Goal: Task Accomplishment & Management: Manage account settings

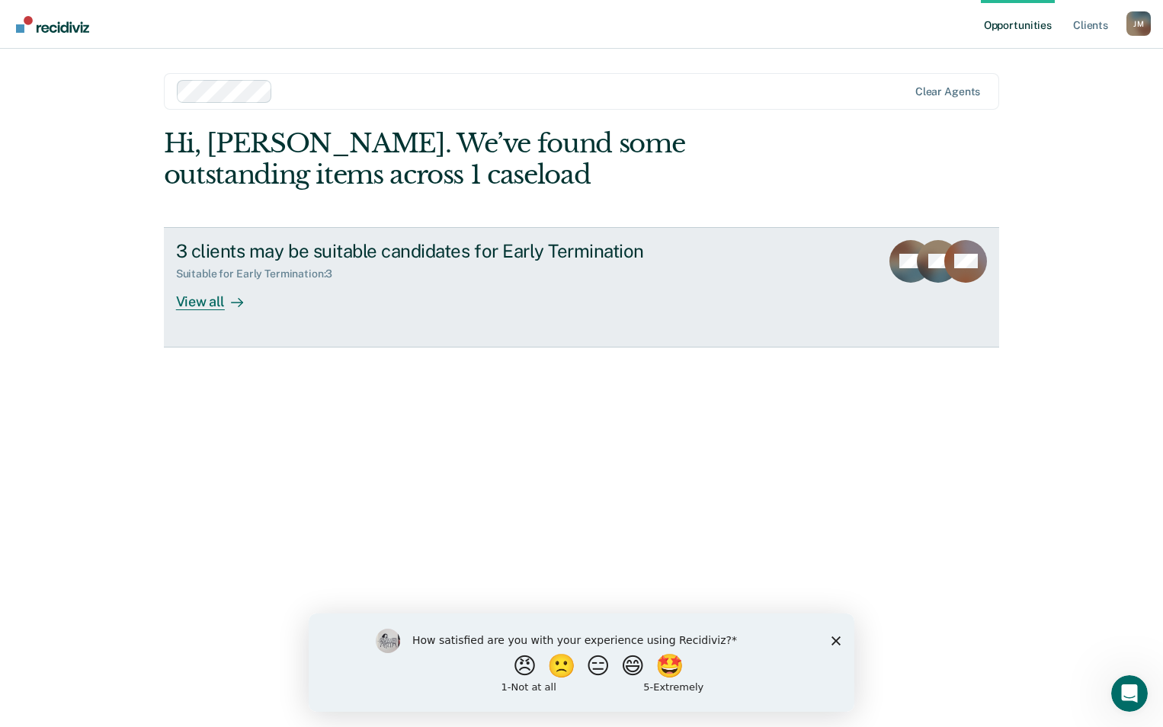
click at [195, 303] on div "View all" at bounding box center [218, 296] width 85 height 30
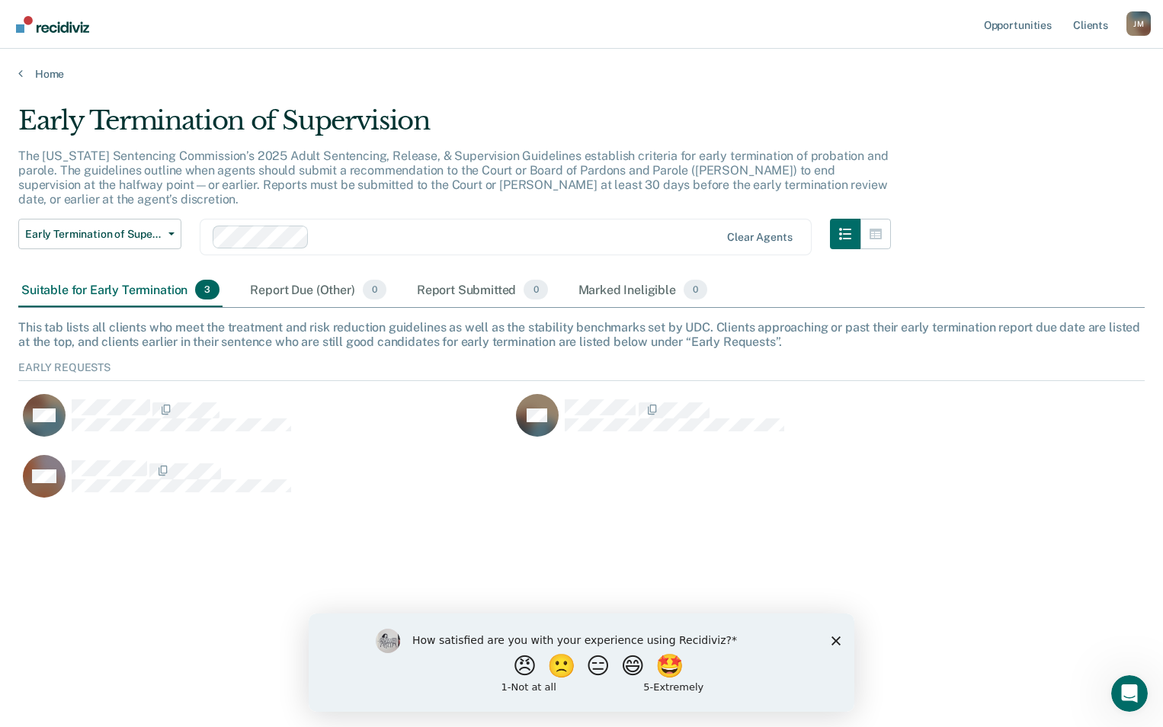
scroll to position [143, 1115]
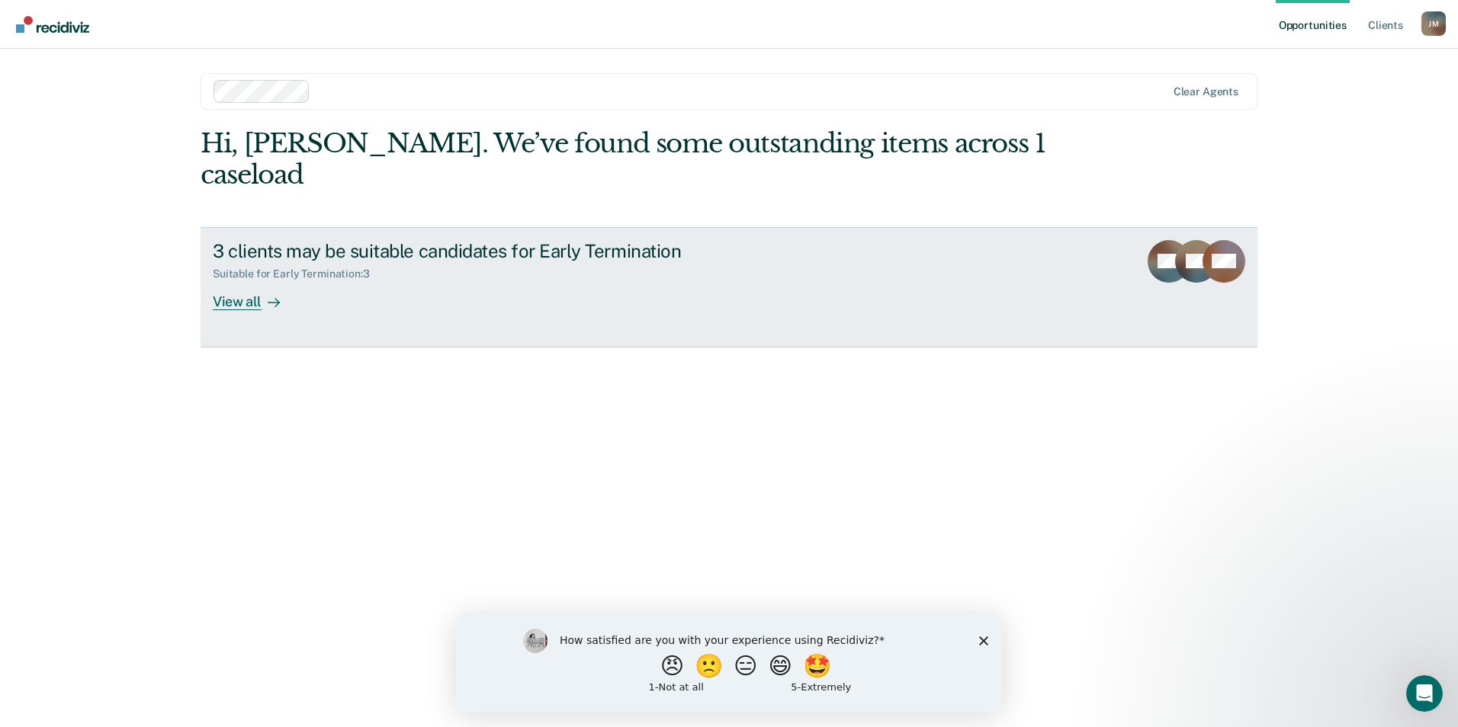
click at [251, 281] on div "View all" at bounding box center [255, 296] width 85 height 30
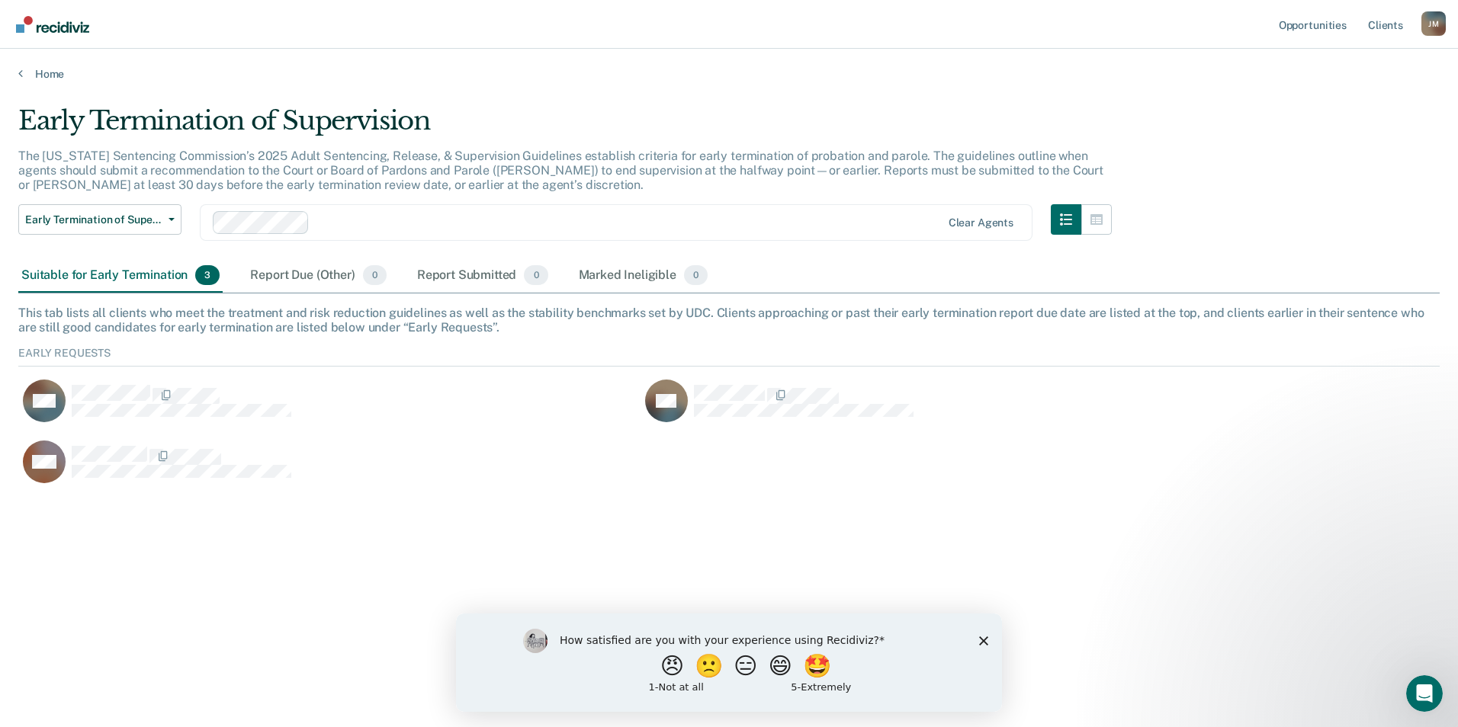
scroll to position [143, 1410]
click at [564, 432] on div "BM" at bounding box center [329, 409] width 622 height 61
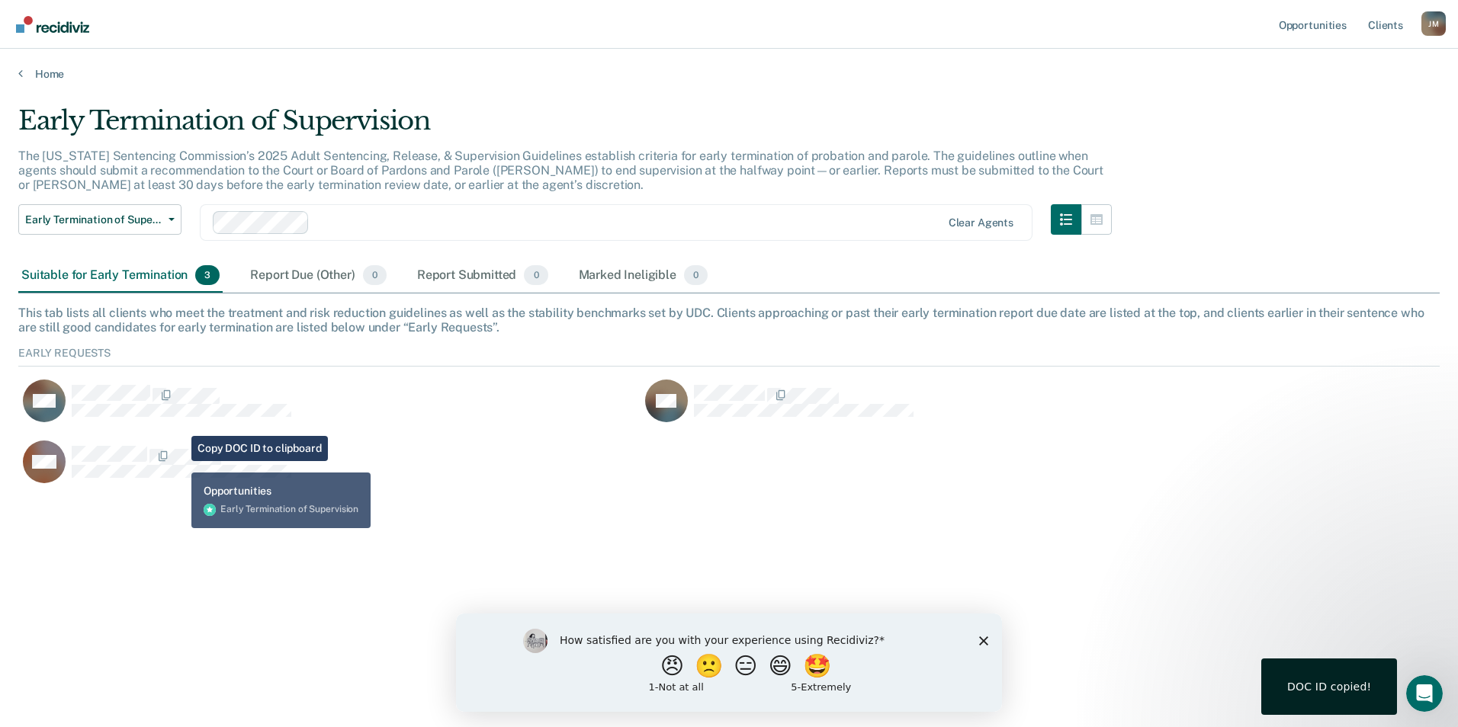
drag, startPoint x: 188, startPoint y: 446, endPoint x: 390, endPoint y: 502, distance: 210.3
click at [390, 502] on div "Early Termination of Supervision The [US_STATE] Sentencing Commission’s 2025 Ad…" at bounding box center [728, 359] width 1421 height 508
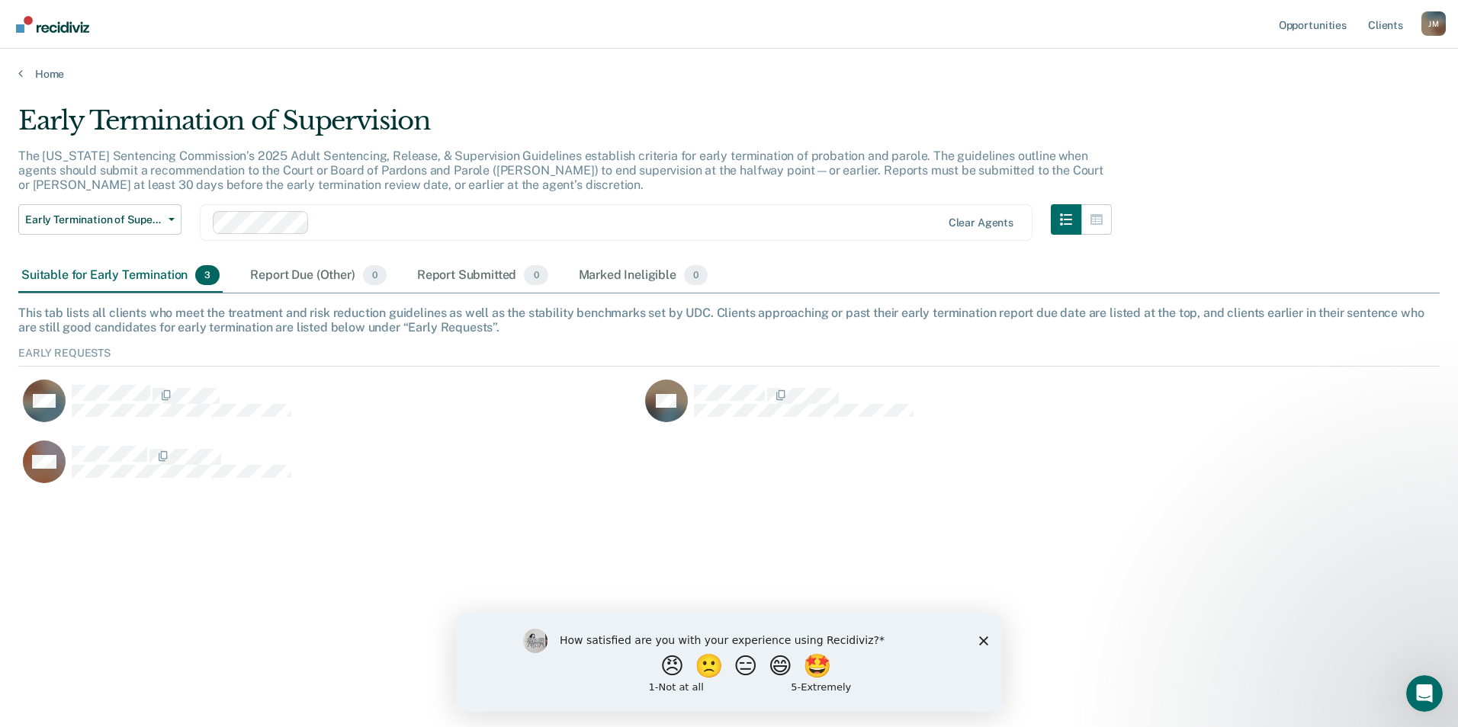
click at [149, 274] on div "Suitable for Early Termination 3" at bounding box center [120, 276] width 204 height 34
click at [168, 217] on button "Early Termination of Supervision" at bounding box center [99, 219] width 163 height 30
click at [138, 272] on div "Suitable for Early Termination 3" at bounding box center [120, 276] width 204 height 34
click at [172, 220] on icon "button" at bounding box center [172, 219] width 6 height 3
click at [136, 268] on div "Suitable for Early Termination 3" at bounding box center [120, 276] width 204 height 34
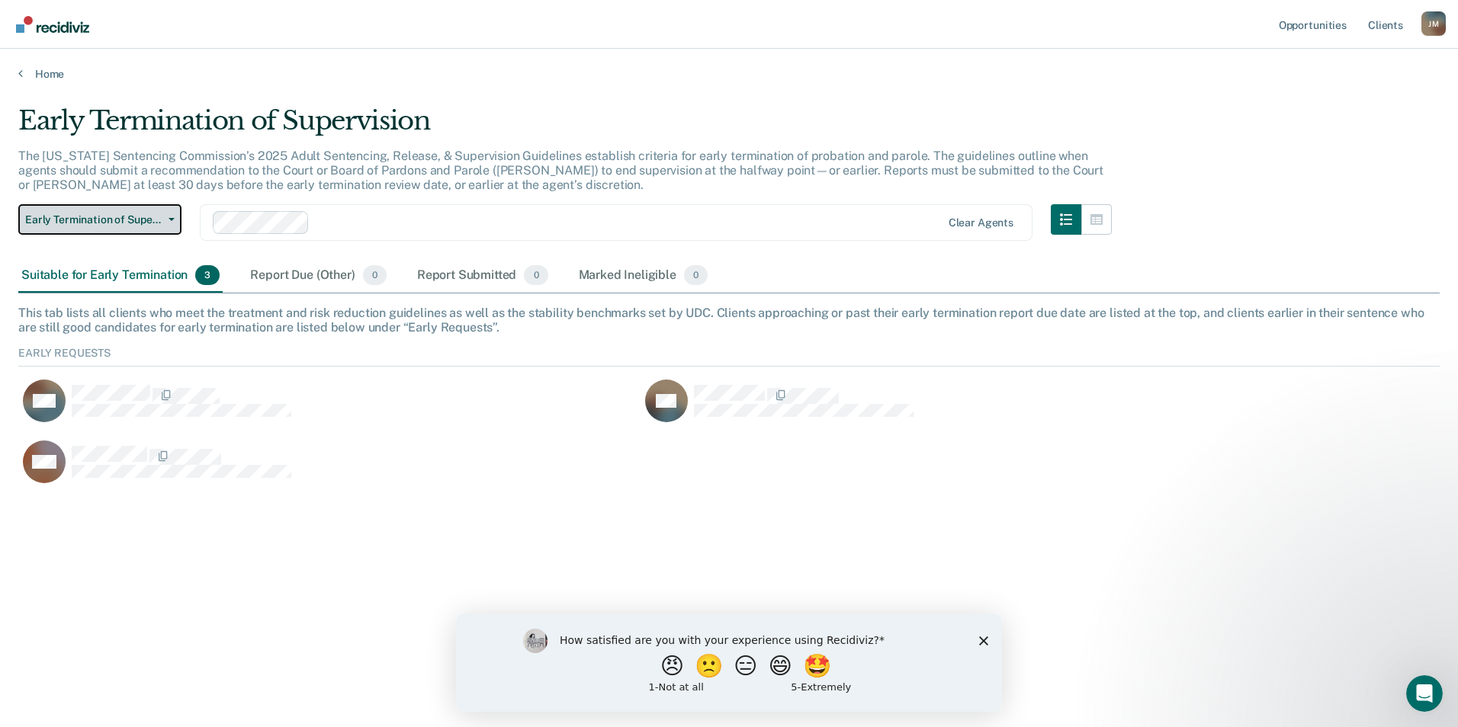
click at [171, 213] on button "Early Termination of Supervision" at bounding box center [99, 219] width 163 height 30
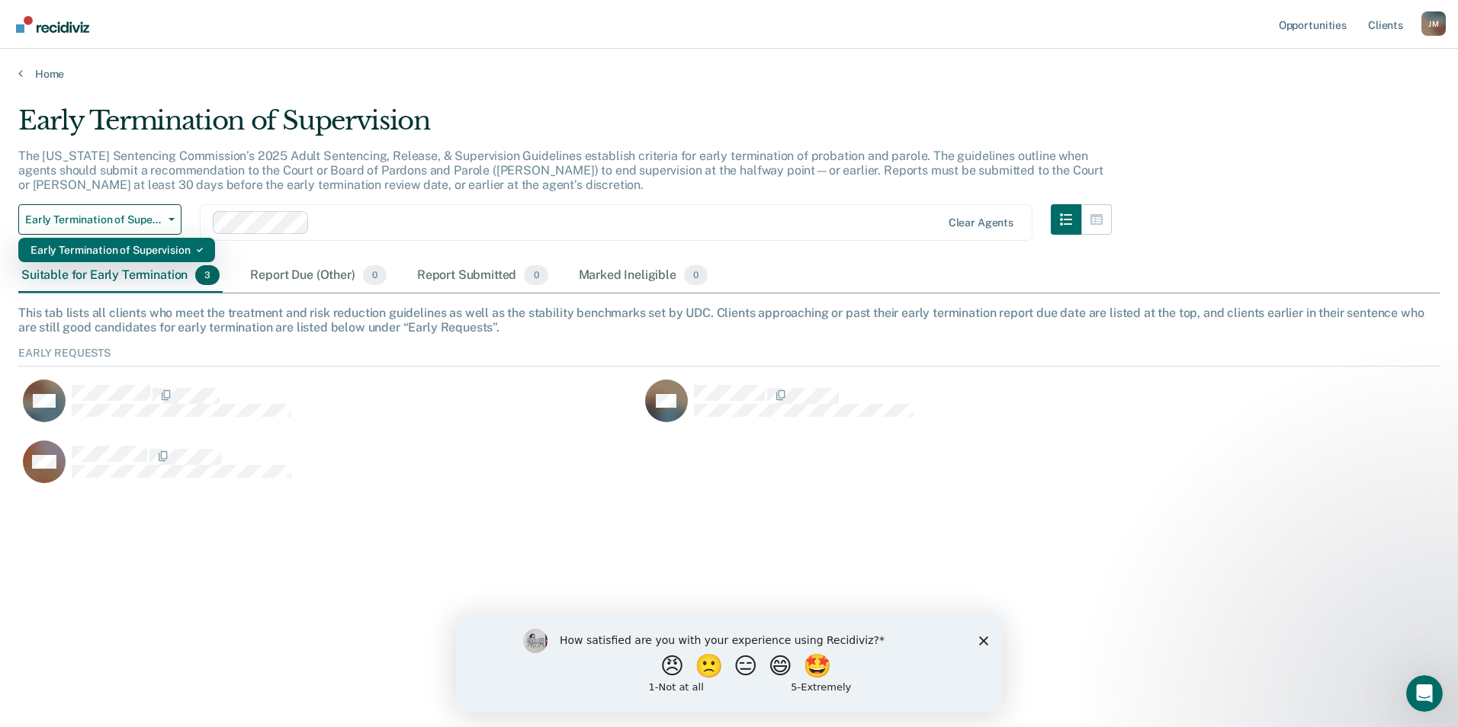
click at [135, 245] on div "Early Termination of Supervision" at bounding box center [116, 250] width 172 height 24
click at [205, 269] on span "3" at bounding box center [207, 275] width 24 height 20
click at [205, 278] on span "3" at bounding box center [207, 275] width 24 height 20
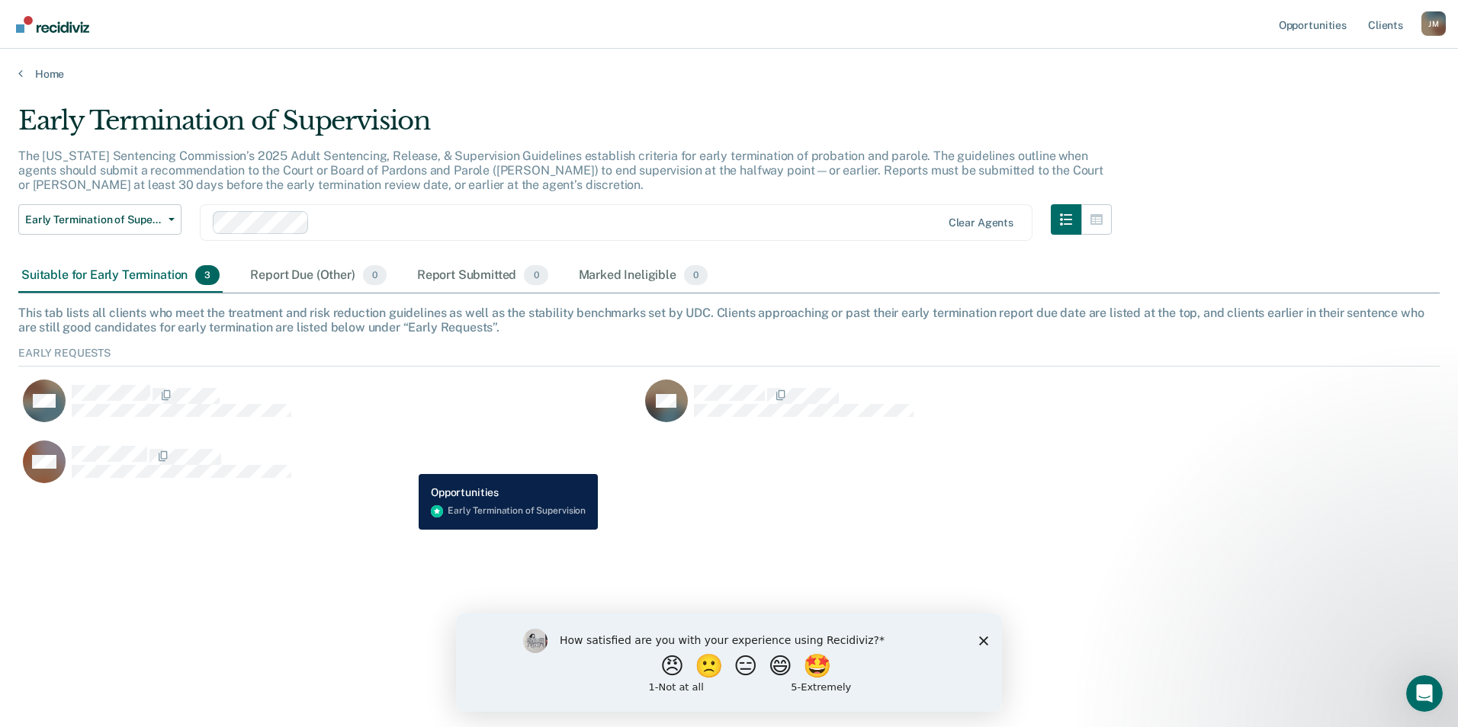
click at [407, 463] on div "NM" at bounding box center [320, 462] width 604 height 44
